Goal: Transaction & Acquisition: Purchase product/service

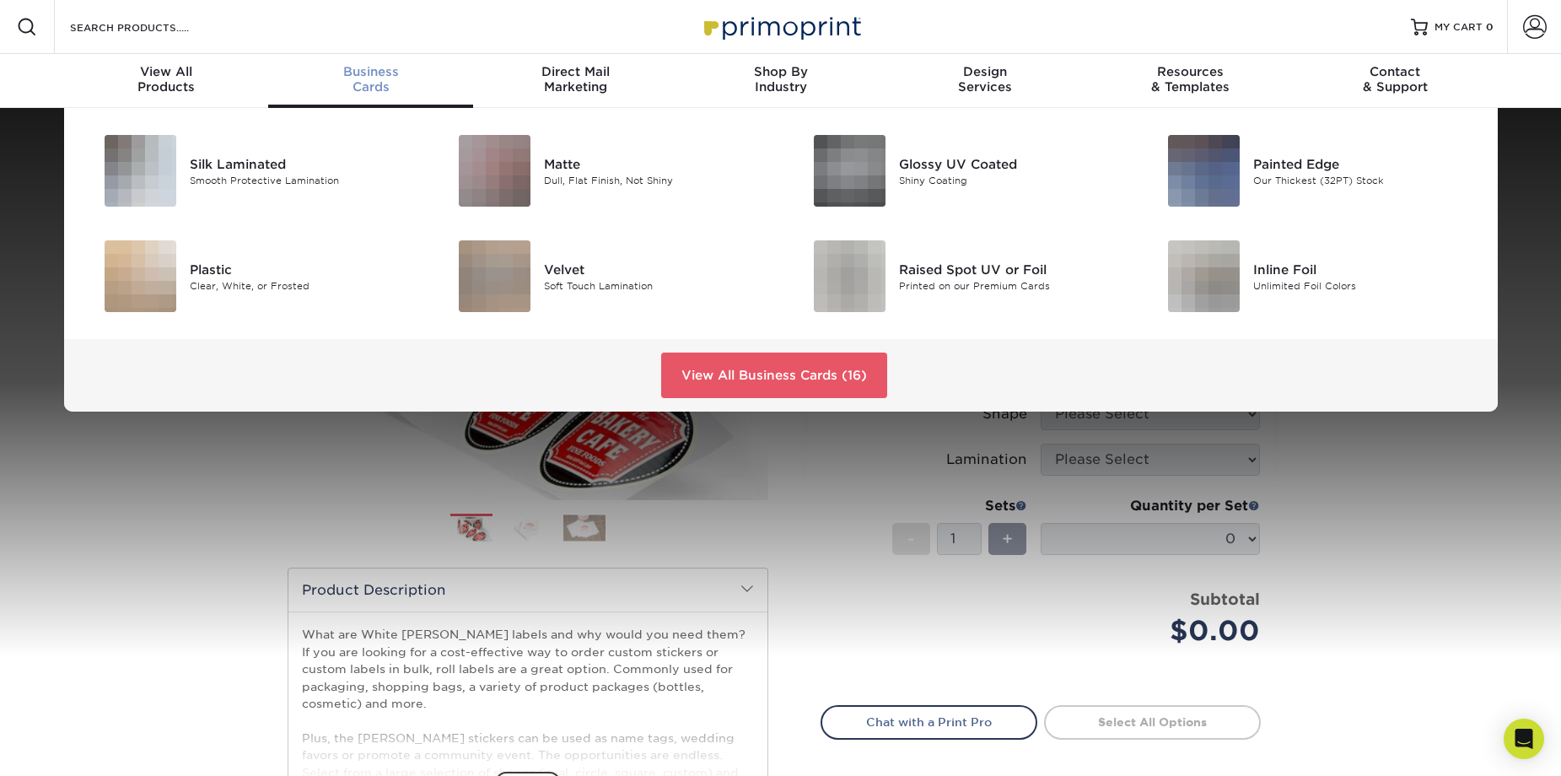
click at [388, 73] on span "Business" at bounding box center [370, 71] width 205 height 15
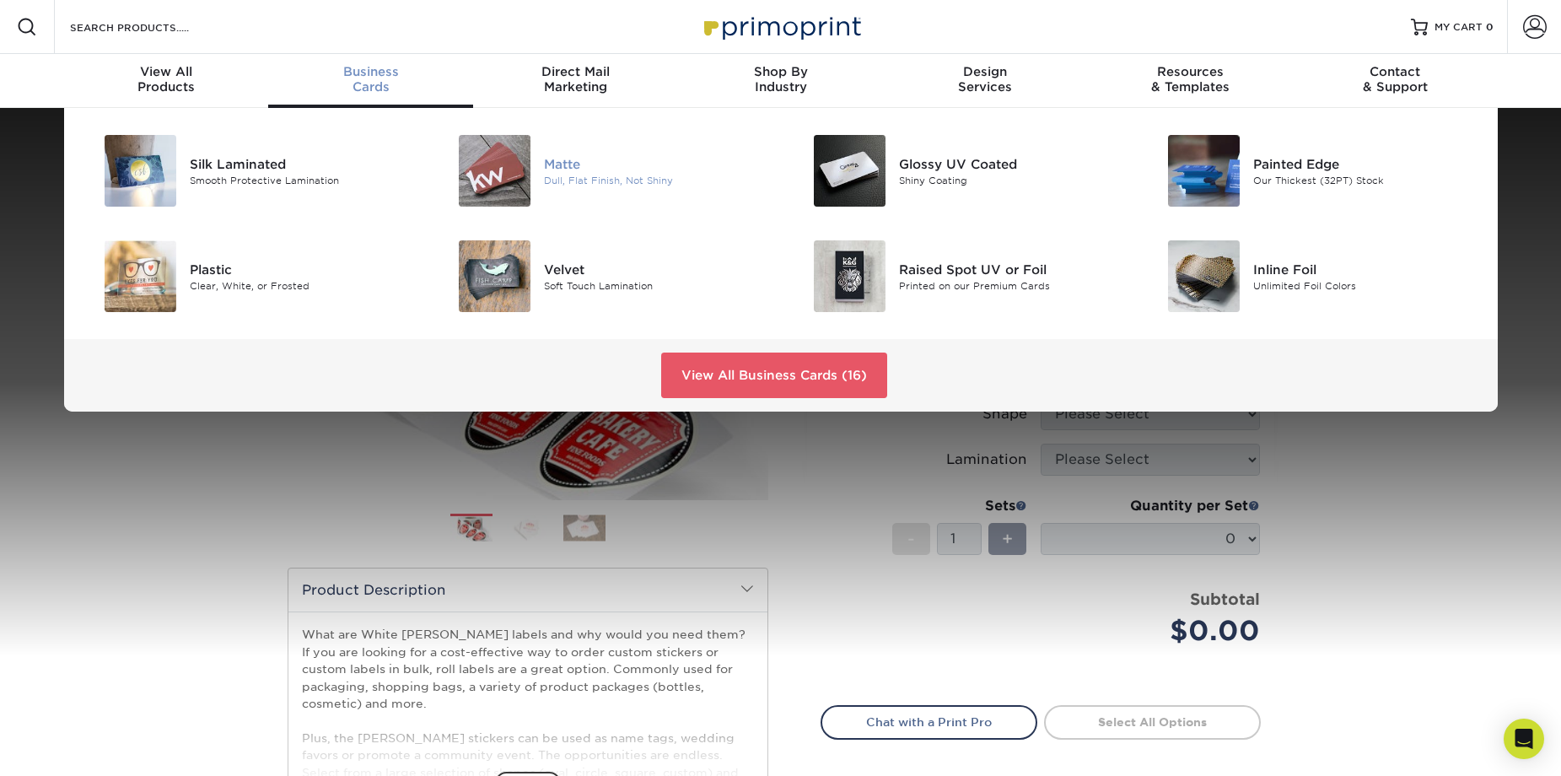
click at [486, 177] on img at bounding box center [495, 171] width 72 height 72
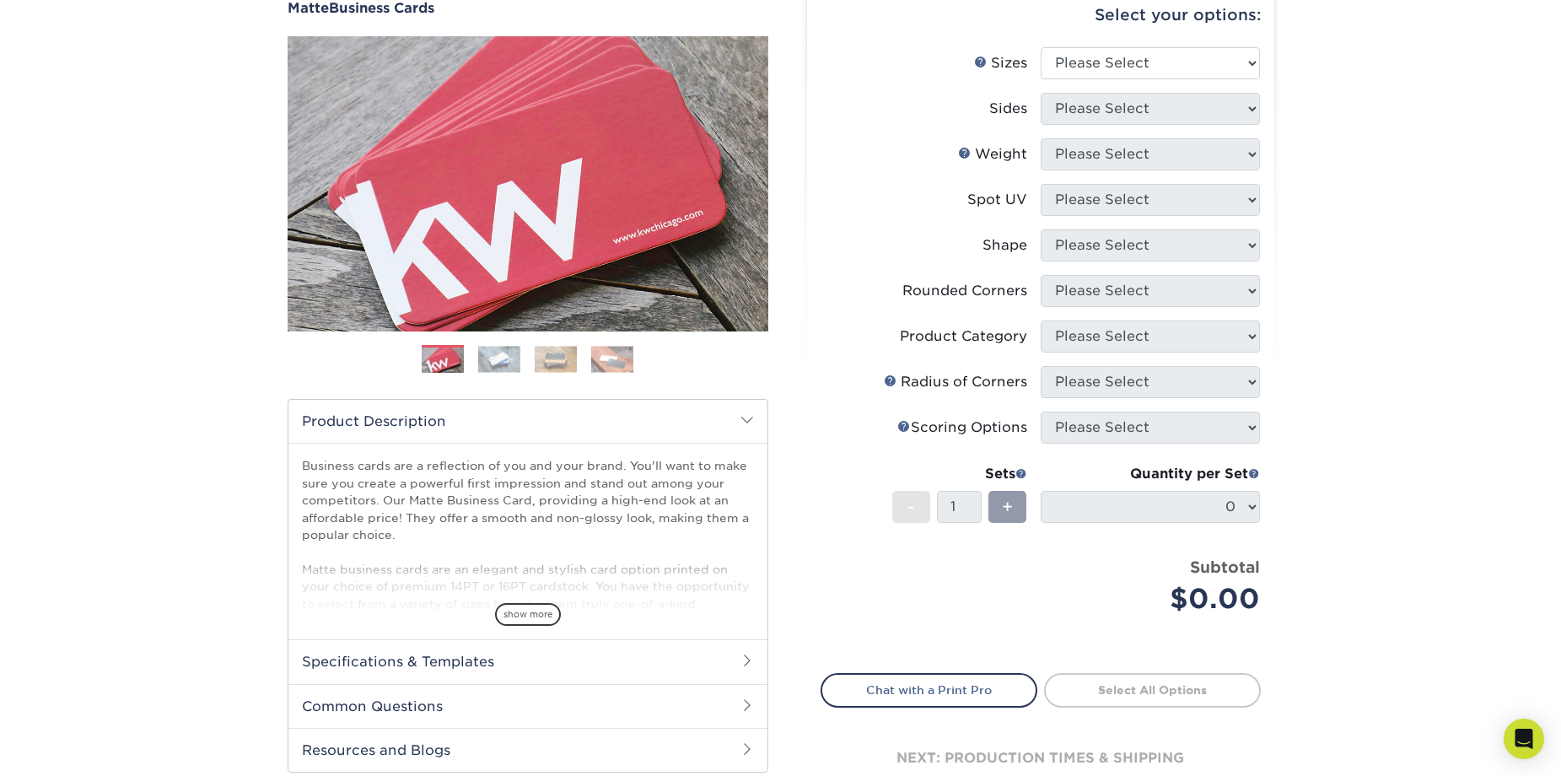
scroll to position [253, 0]
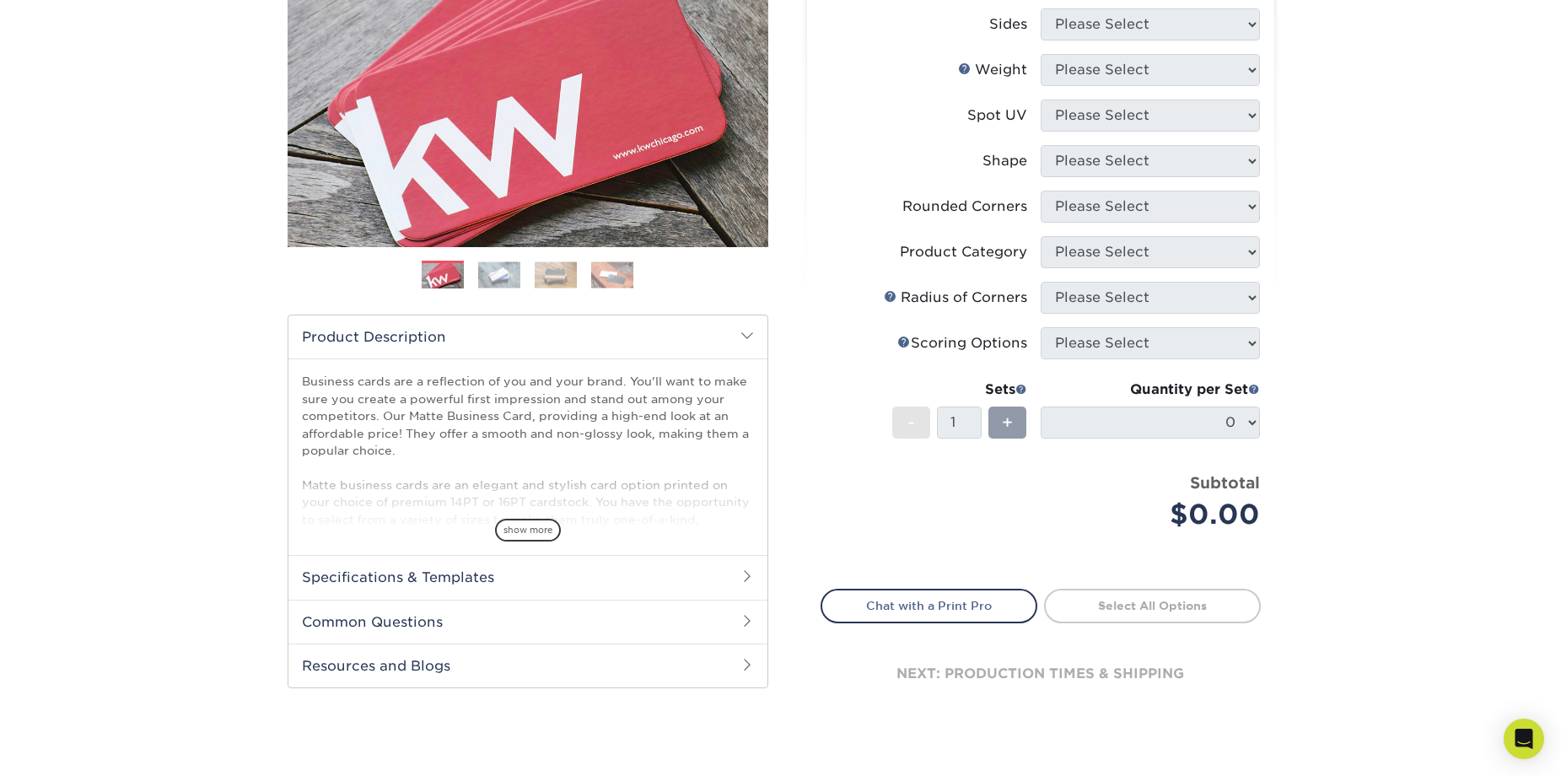
click at [1206, 601] on link "Select All Options" at bounding box center [1152, 606] width 217 height 34
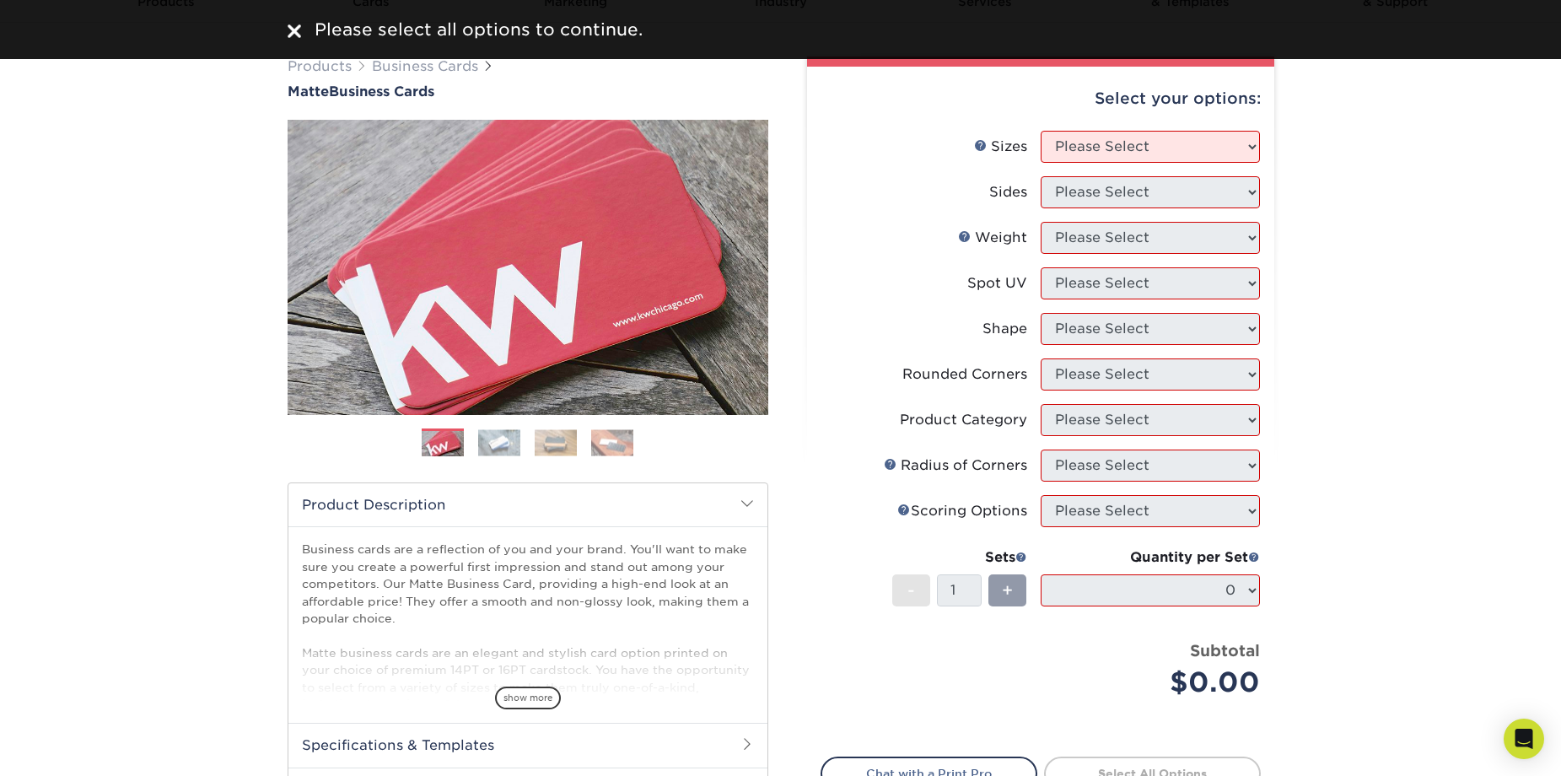
scroll to position [84, 0]
click at [1157, 148] on select "Please Select 1.5" x 3.5" - Mini 1.75" x 3.5" - Mini 2" x 2" - Square 2" x 3" -…" at bounding box center [1150, 148] width 219 height 32
select select "2.00x2.00"
click at [1041, 132] on select "Please Select 1.5" x 3.5" - Mini 1.75" x 3.5" - Mini 2" x 2" - Square 2" x 3" -…" at bounding box center [1150, 148] width 219 height 32
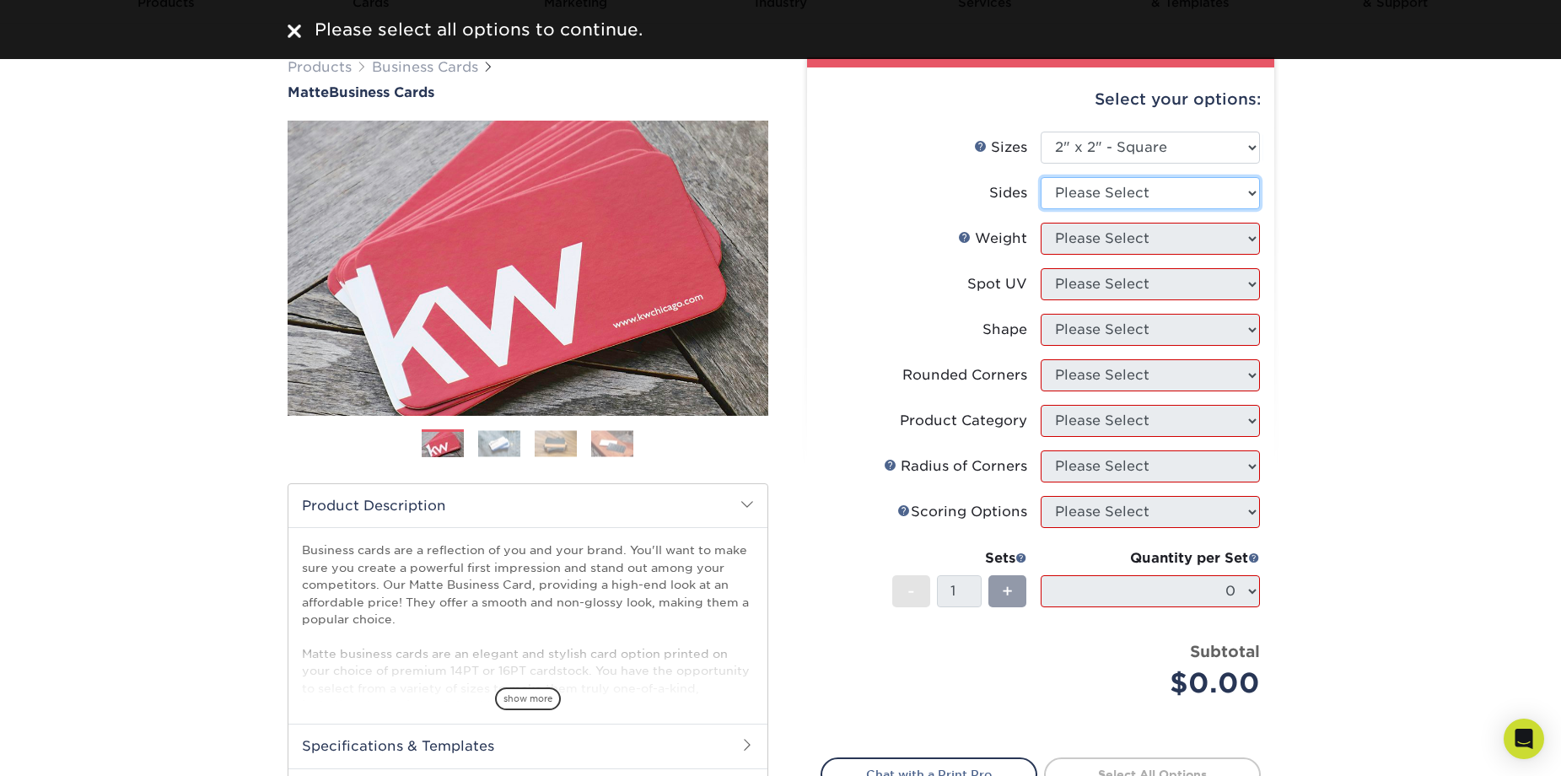
click at [1172, 193] on select "Please Select Print Both Sides Print Front Only" at bounding box center [1150, 193] width 219 height 32
select select "13abbda7-1d64-4f25-8bb2-c179b224825d"
click at [1041, 177] on select "Please Select Print Both Sides Print Front Only" at bounding box center [1150, 193] width 219 height 32
click at [1175, 234] on select "Please Select 14PT 16PT" at bounding box center [1150, 239] width 219 height 32
select select "14PT"
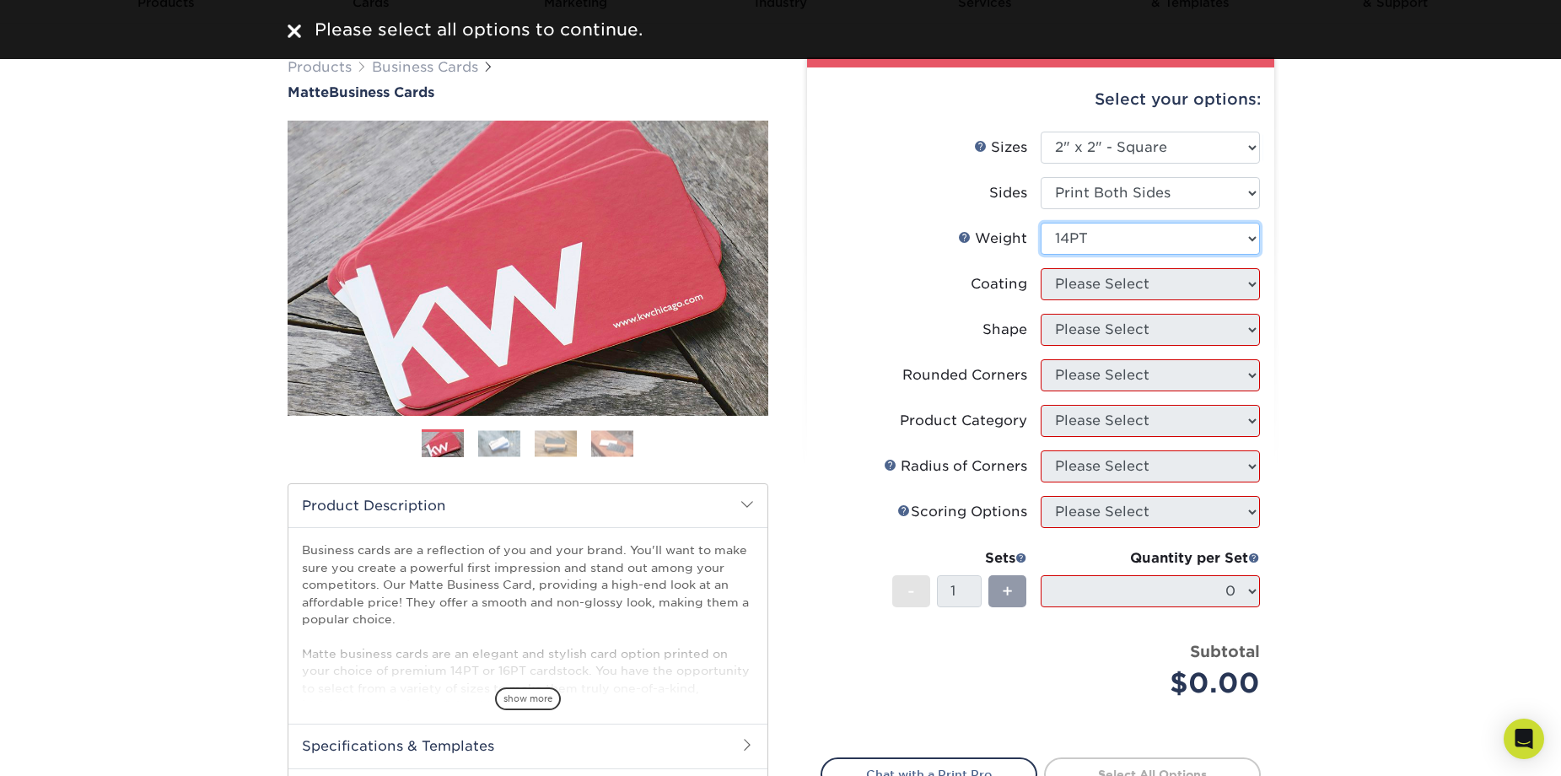
click at [1041, 223] on select "Please Select 14PT 16PT" at bounding box center [1150, 239] width 219 height 32
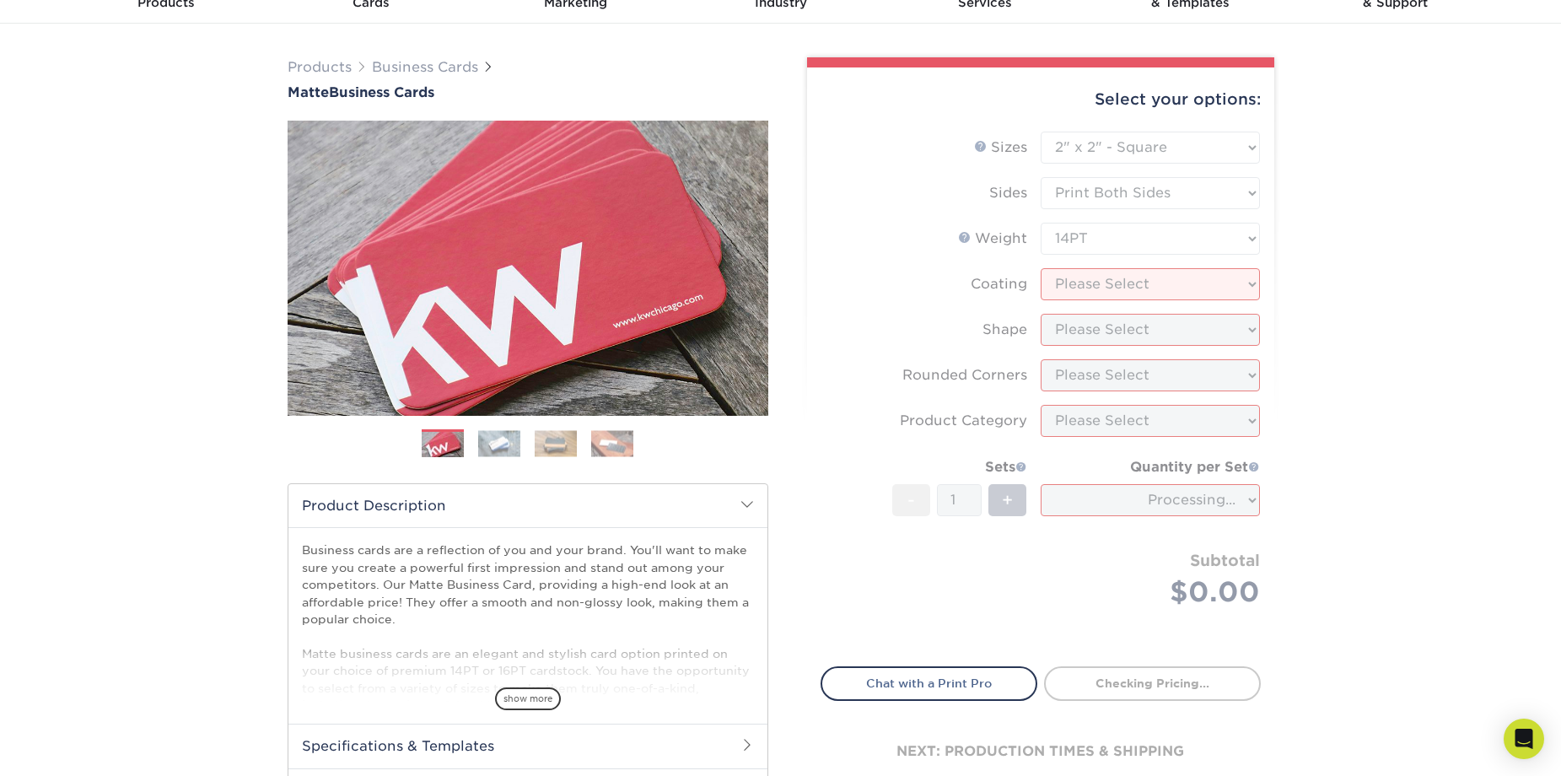
click at [1157, 293] on form "Sizes Help Sizes Please Select 1.5" x 3.5" - Mini 1.75" x 3.5" - Mini 2" x 2" -…" at bounding box center [1041, 389] width 440 height 515
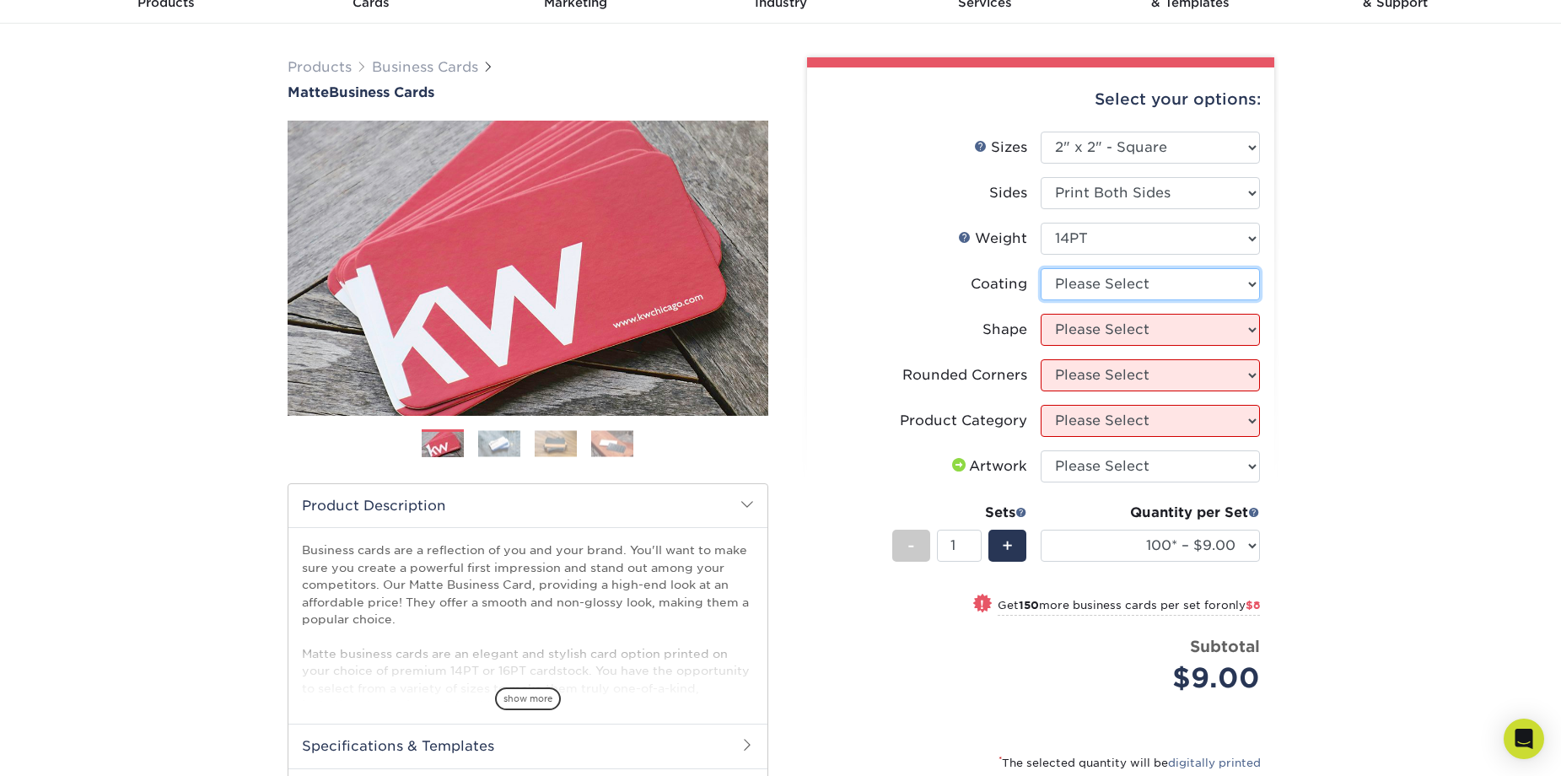
click at [1220, 290] on select at bounding box center [1150, 284] width 219 height 32
select select "121bb7b5-3b4d-429f-bd8d-bbf80e953313"
click at [1041, 268] on select at bounding box center [1150, 284] width 219 height 32
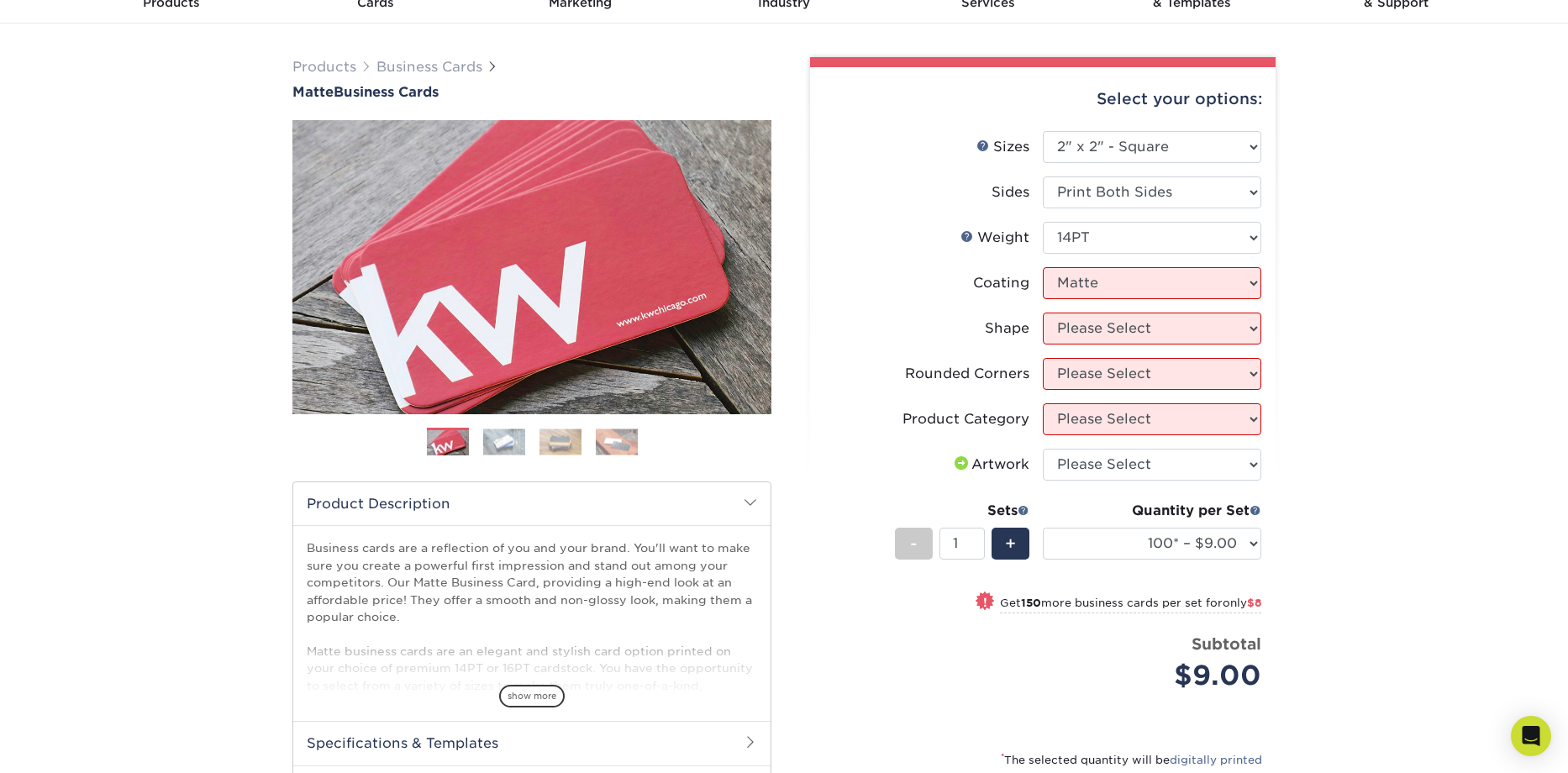
select select "-1"
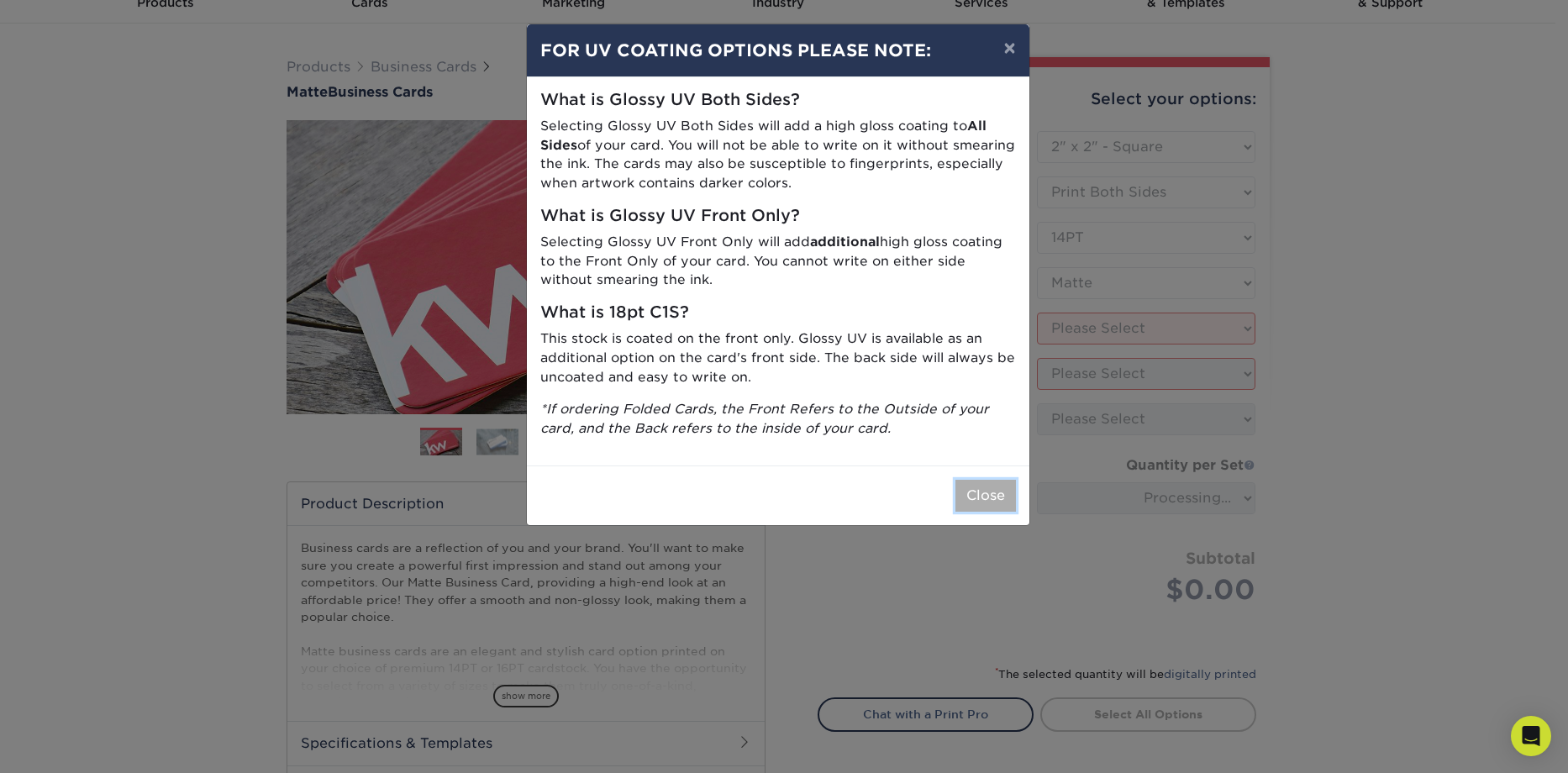
click at [988, 490] on button "Close" at bounding box center [985, 496] width 61 height 32
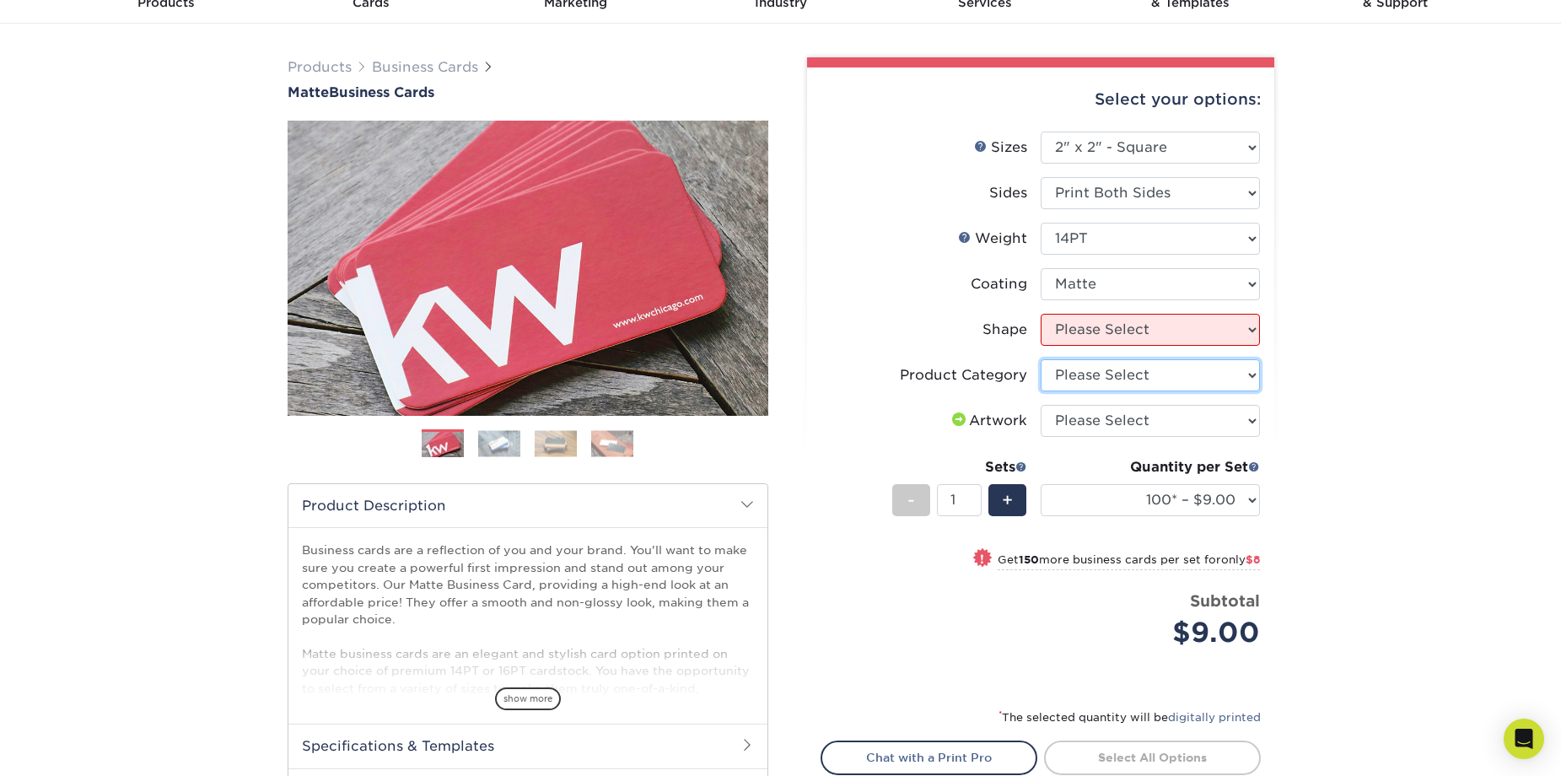
click at [1165, 375] on select "Please Select Business Cards" at bounding box center [1150, 375] width 219 height 32
select select "3b5148f1-0588-4f88-a218-97bcfdce65c1"
click at [1041, 359] on select "Please Select Business Cards" at bounding box center [1150, 375] width 219 height 32
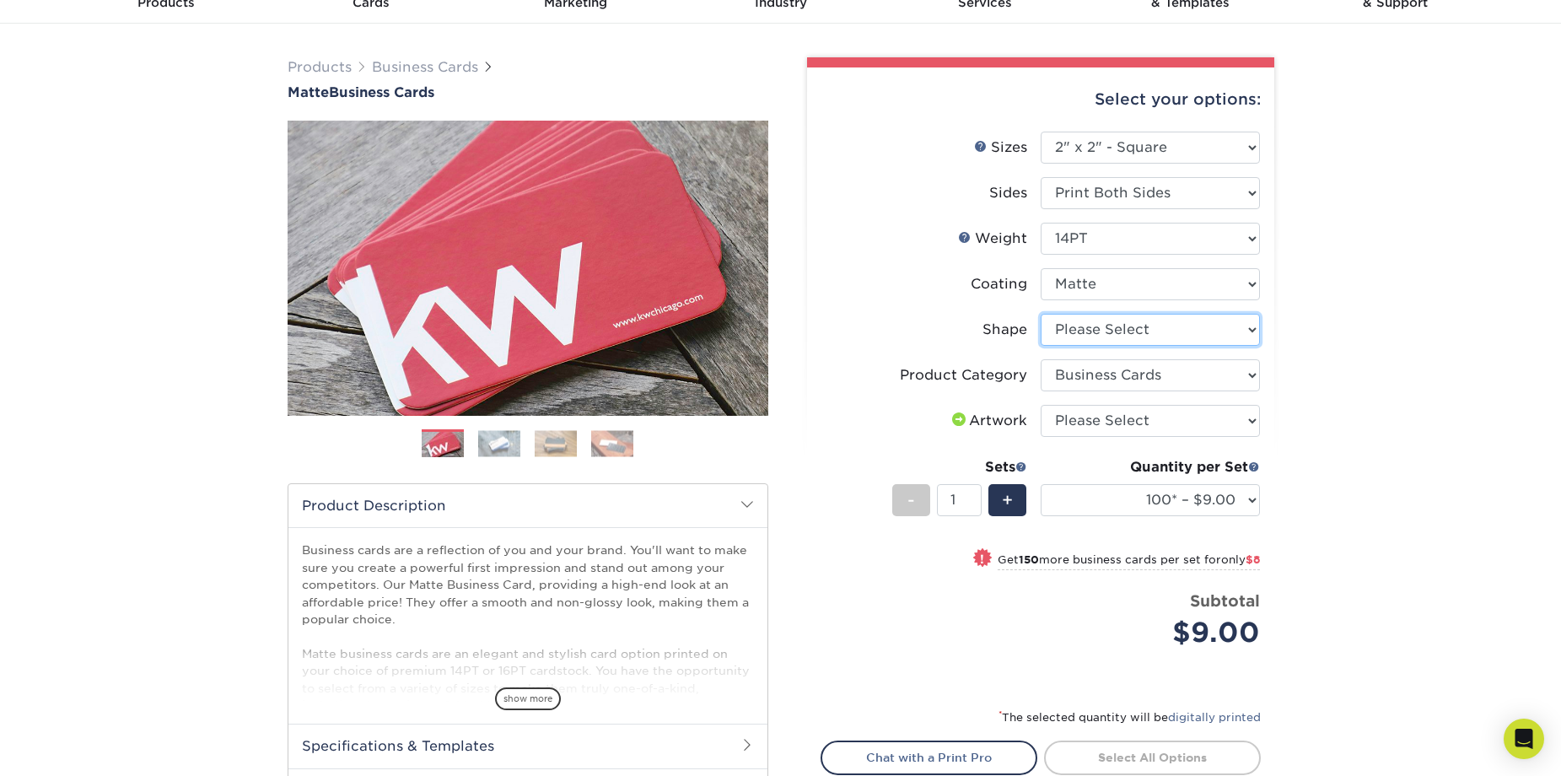
click at [1215, 332] on select "Please Select Standard" at bounding box center [1150, 330] width 219 height 32
select select "standard"
click at [1041, 314] on select "Please Select Standard" at bounding box center [1150, 330] width 219 height 32
select select "-1"
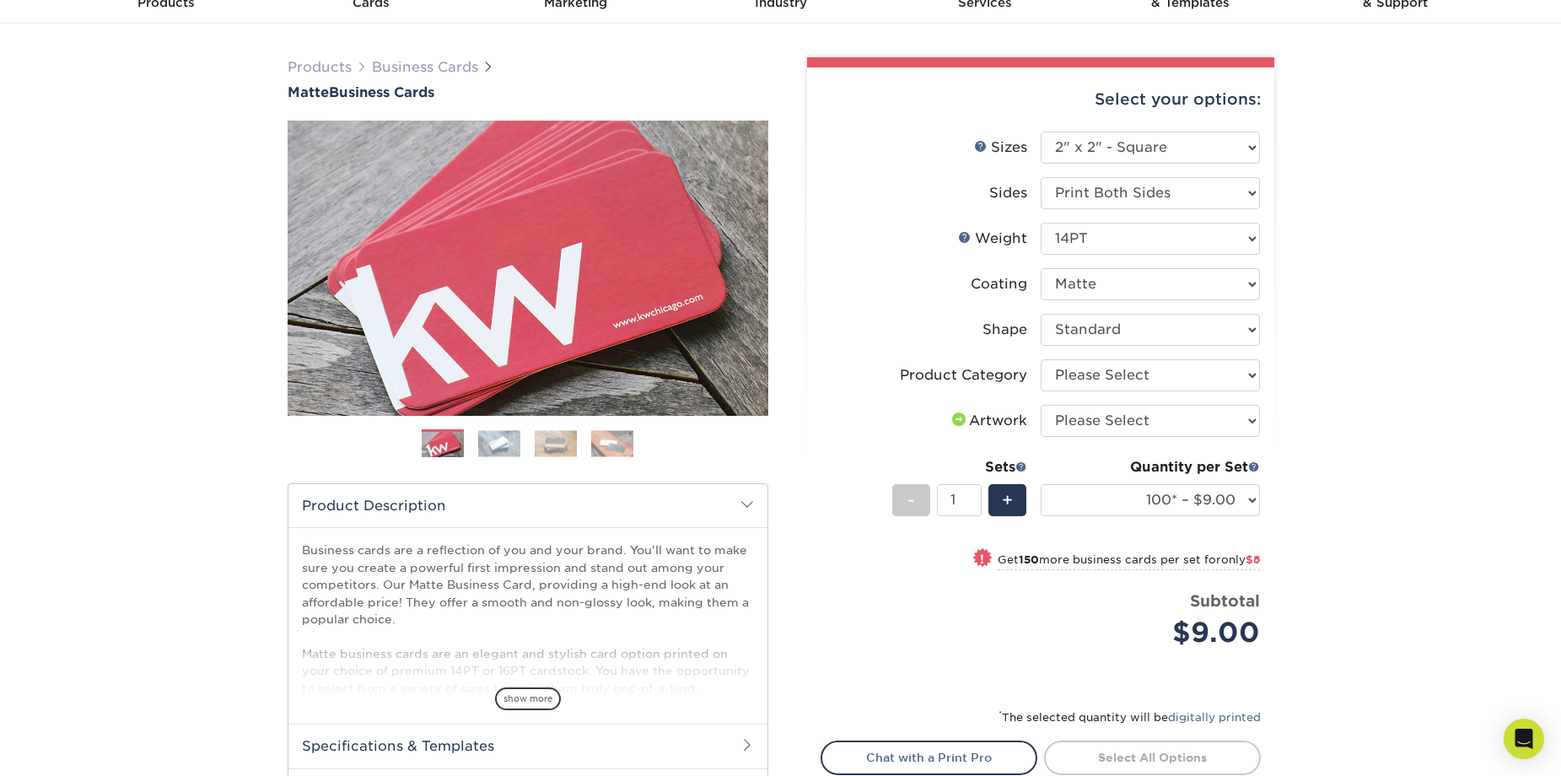
click at [1367, 312] on div "Products Business Cards Matte Business Cards Previous Next 100 $ 9" at bounding box center [780, 480] width 1561 height 913
click at [1253, 416] on select "Please Select I will upload files I need a design - $100" at bounding box center [1150, 421] width 219 height 32
click at [1342, 407] on div "Products Business Cards Matte Business Cards Previous Next 100 $ 9" at bounding box center [780, 480] width 1561 height 913
